Goal: Check status: Check status

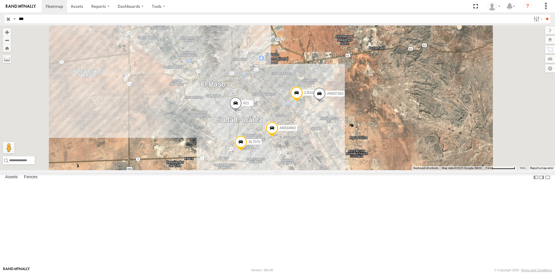
click at [0, 0] on div "L728" at bounding box center [0, 0] width 0 height 0
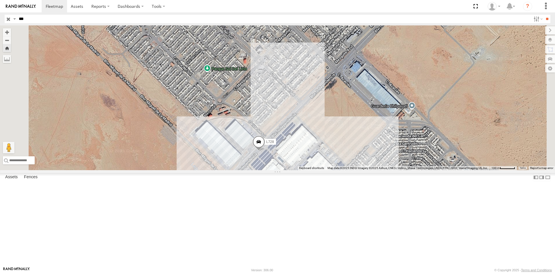
drag, startPoint x: 28, startPoint y: 41, endPoint x: 38, endPoint y: 44, distance: 10.4
click at [0, 0] on div "FLEXTRANSFER" at bounding box center [0, 0] width 0 height 0
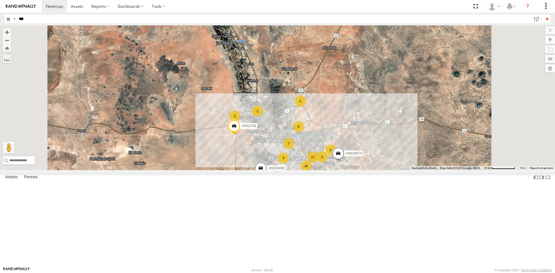
select select "**********"
click at [0, 0] on div "669" at bounding box center [0, 0] width 0 height 0
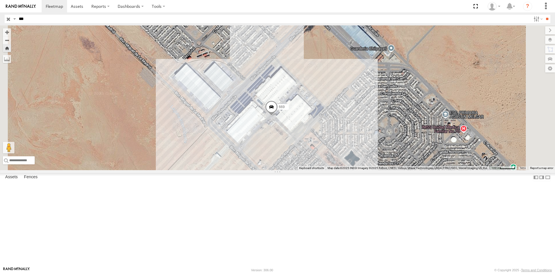
drag, startPoint x: 413, startPoint y: 222, endPoint x: 362, endPoint y: 189, distance: 60.9
click at [362, 170] on div "669" at bounding box center [277, 97] width 555 height 145
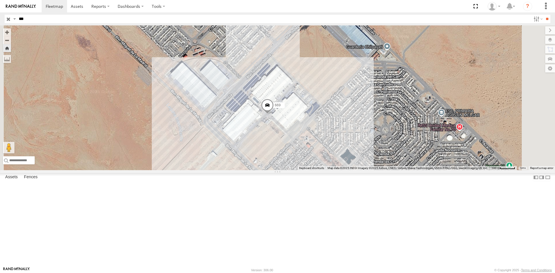
click at [281, 107] on span "669" at bounding box center [278, 105] width 6 height 4
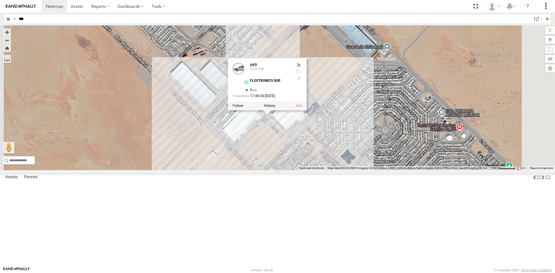
click at [307, 110] on div at bounding box center [267, 105] width 79 height 9
click at [275, 108] on label at bounding box center [269, 106] width 11 height 4
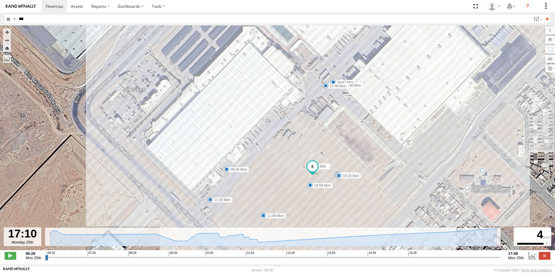
click at [475, 260] on input "range" at bounding box center [273, 257] width 456 height 5
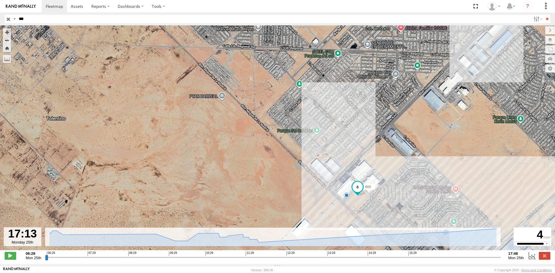
drag, startPoint x: 427, startPoint y: 200, endPoint x: 394, endPoint y: 185, distance: 36.2
click at [401, 185] on div "669 11" at bounding box center [277, 140] width 555 height 231
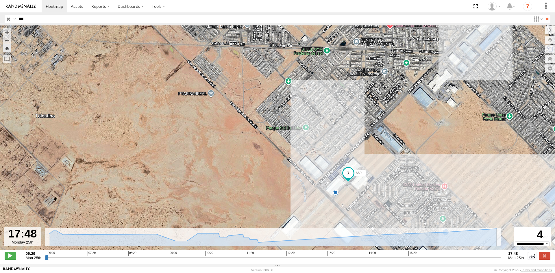
drag, startPoint x: 476, startPoint y: 262, endPoint x: 553, endPoint y: 242, distance: 79.7
type input "**********"
click at [501, 255] on input "range" at bounding box center [273, 257] width 456 height 5
click at [31, 20] on input "***" at bounding box center [273, 19] width 514 height 8
click at [544, 15] on input "**" at bounding box center [547, 19] width 7 height 8
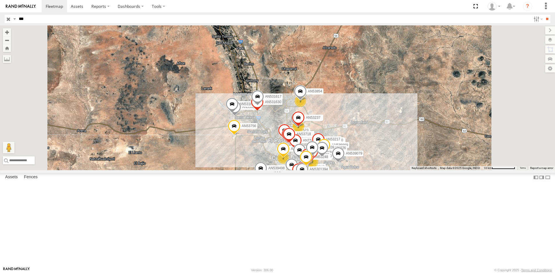
click at [0, 0] on div "669" at bounding box center [0, 0] width 0 height 0
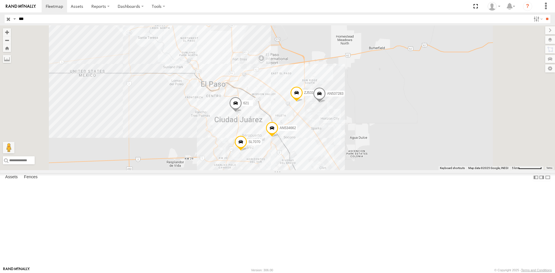
click at [0, 0] on div "L728" at bounding box center [0, 0] width 0 height 0
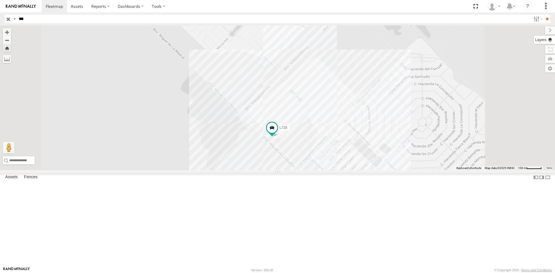
click at [551, 38] on label at bounding box center [544, 40] width 21 height 8
click at [0, 0] on span "Basemaps" at bounding box center [0, 0] width 0 height 0
click at [0, 0] on span "Satellite + Roadmap" at bounding box center [0, 0] width 0 height 0
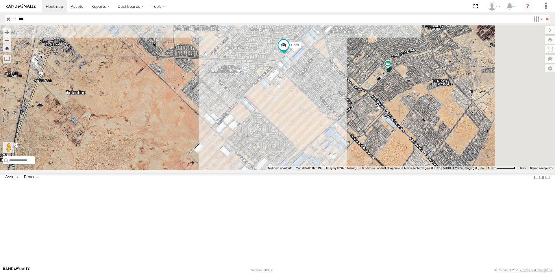
drag, startPoint x: 438, startPoint y: 143, endPoint x: 340, endPoint y: 156, distance: 99.6
click at [348, 157] on div "L728" at bounding box center [277, 97] width 555 height 145
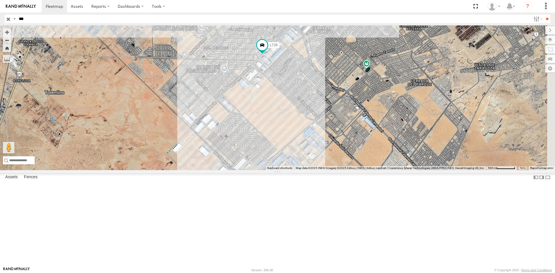
click at [0, 0] on div "FLEXTRANSFER" at bounding box center [0, 0] width 0 height 0
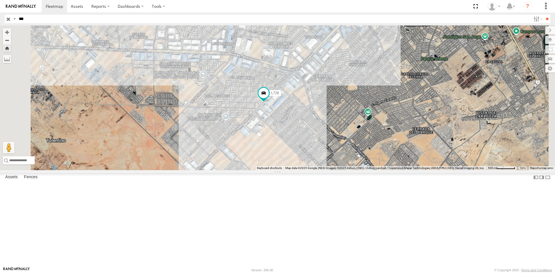
drag, startPoint x: 342, startPoint y: 193, endPoint x: 340, endPoint y: 145, distance: 47.8
click at [340, 145] on div "L728" at bounding box center [277, 97] width 555 height 145
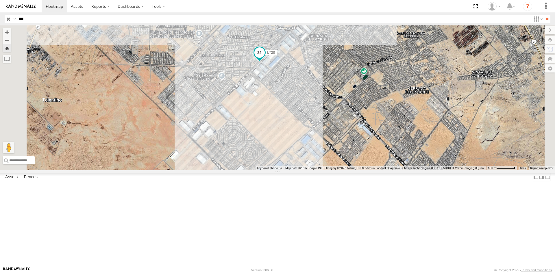
click at [275, 55] on span "L728" at bounding box center [271, 53] width 8 height 4
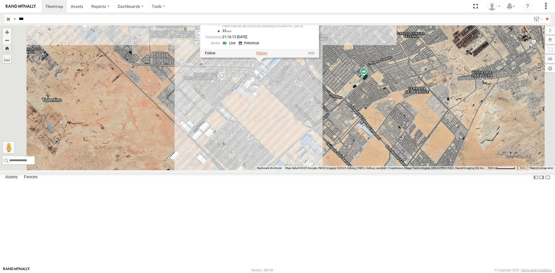
click at [267, 55] on label at bounding box center [261, 53] width 11 height 4
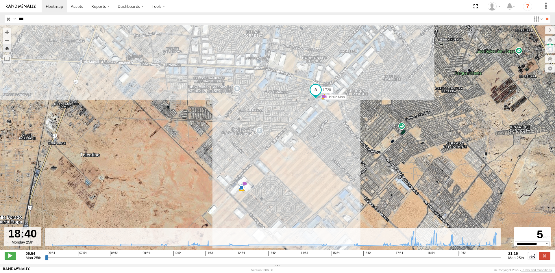
drag, startPoint x: 455, startPoint y: 259, endPoint x: 416, endPoint y: 262, distance: 39.4
click at [416, 260] on input "range" at bounding box center [273, 257] width 456 height 5
drag, startPoint x: 417, startPoint y: 260, endPoint x: 431, endPoint y: 259, distance: 14.5
click at [431, 259] on input "range" at bounding box center [273, 257] width 456 height 5
drag, startPoint x: 432, startPoint y: 260, endPoint x: 463, endPoint y: 251, distance: 32.3
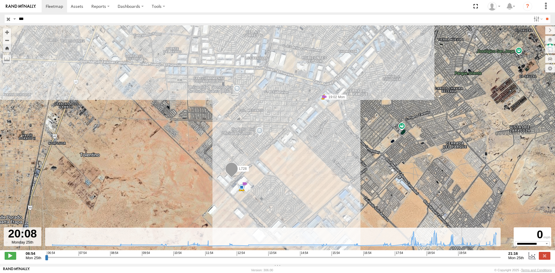
click at [463, 255] on input "range" at bounding box center [273, 257] width 456 height 5
click at [464, 260] on input "range" at bounding box center [273, 257] width 456 height 5
drag, startPoint x: 464, startPoint y: 262, endPoint x: 467, endPoint y: 260, distance: 3.4
type input "**********"
click at [467, 260] on input "range" at bounding box center [273, 257] width 456 height 5
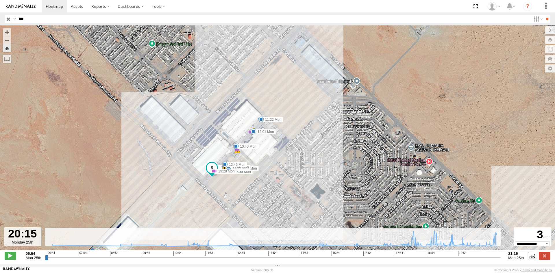
drag, startPoint x: 242, startPoint y: 200, endPoint x: 251, endPoint y: 207, distance: 10.5
click at [251, 207] on div "L728 19:02 Mon 19:02 Mon 09:34 Mon 10:40 Mon 11:22 Mon 11:44 Mon 12:01 Mon 12:4…" at bounding box center [277, 140] width 555 height 231
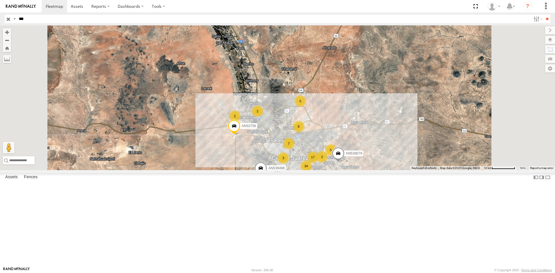
click at [0, 0] on div "FLEX SUR" at bounding box center [0, 0] width 0 height 0
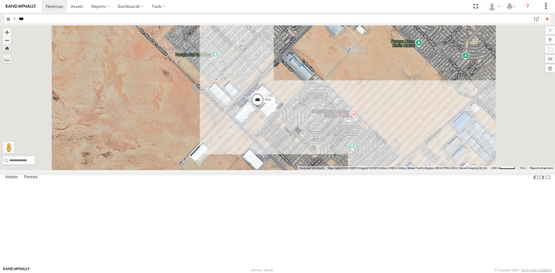
click at [271, 102] on span "669" at bounding box center [268, 100] width 6 height 4
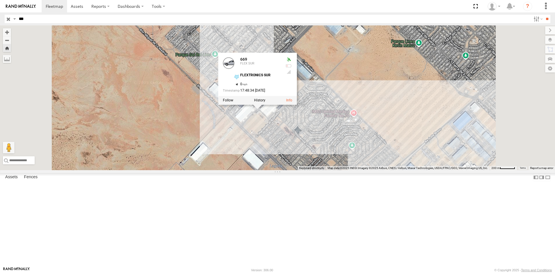
click at [297, 105] on div at bounding box center [257, 100] width 79 height 9
click at [265, 102] on label at bounding box center [259, 100] width 11 height 4
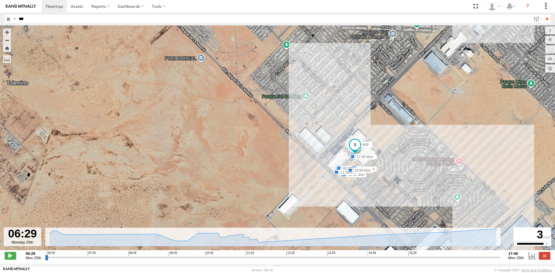
drag, startPoint x: 451, startPoint y: 169, endPoint x: 387, endPoint y: 162, distance: 64.6
click at [387, 162] on div "669 06:34 Mon 06:49 Mon 09:40 Mon 10:15 Mon 10:47 Mon 11:00 Mon 11:24 Mon 11:33…" at bounding box center [277, 140] width 555 height 231
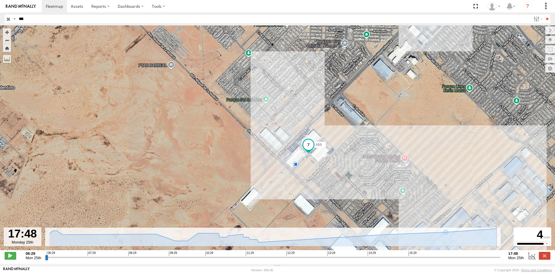
drag, startPoint x: 489, startPoint y: 260, endPoint x: 518, endPoint y: 262, distance: 28.7
type input "**********"
click at [501, 260] on input "range" at bounding box center [273, 257] width 456 height 5
drag, startPoint x: 7, startPoint y: 21, endPoint x: 17, endPoint y: 20, distance: 9.9
click at [7, 21] on input "button" at bounding box center [9, 19] width 8 height 8
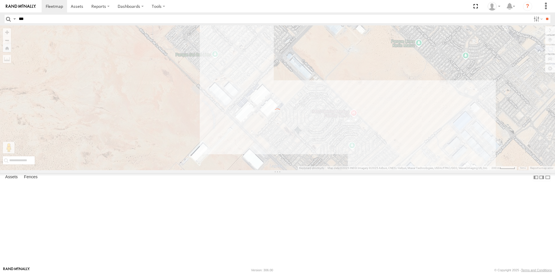
click at [22, 19] on input "***" at bounding box center [273, 19] width 514 height 8
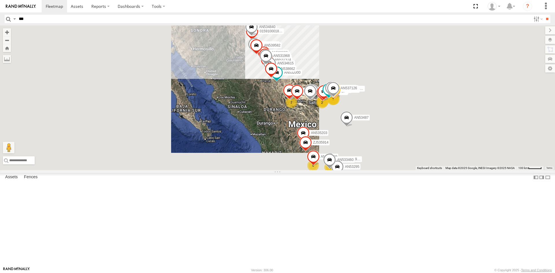
type input "***"
click at [544, 15] on input "**" at bounding box center [547, 19] width 7 height 8
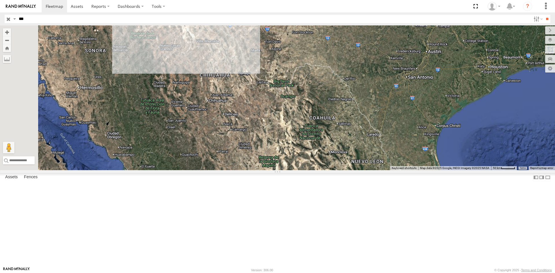
click at [0, 0] on div "AN535367 Cruce" at bounding box center [0, 0] width 0 height 0
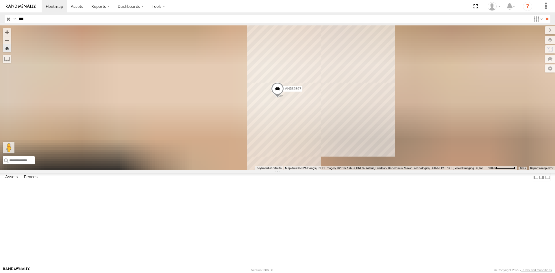
click at [0, 0] on div "494" at bounding box center [0, 0] width 0 height 0
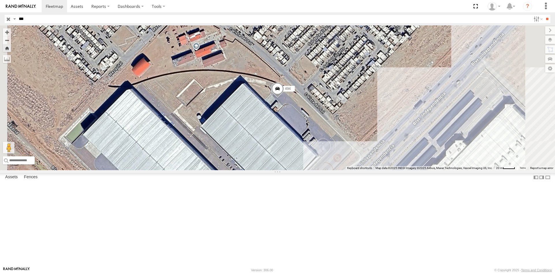
click at [0, 0] on div "FLEXTRANSFER" at bounding box center [0, 0] width 0 height 0
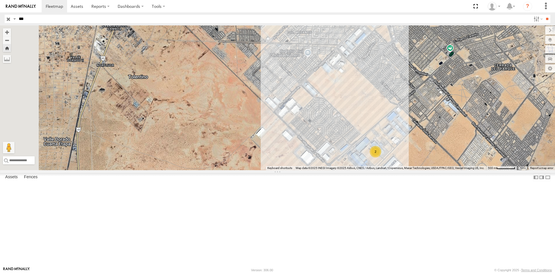
click at [0, 0] on div "494" at bounding box center [0, 0] width 0 height 0
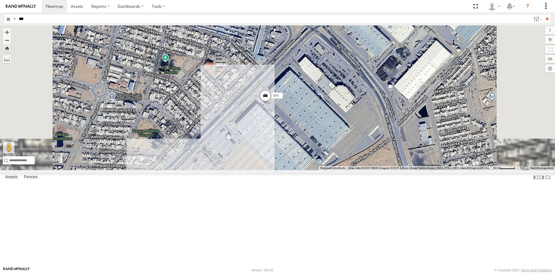
drag, startPoint x: 379, startPoint y: 213, endPoint x: 358, endPoint y: 206, distance: 21.9
click at [358, 170] on div "494" at bounding box center [277, 97] width 555 height 145
